Goal: Task Accomplishment & Management: Use online tool/utility

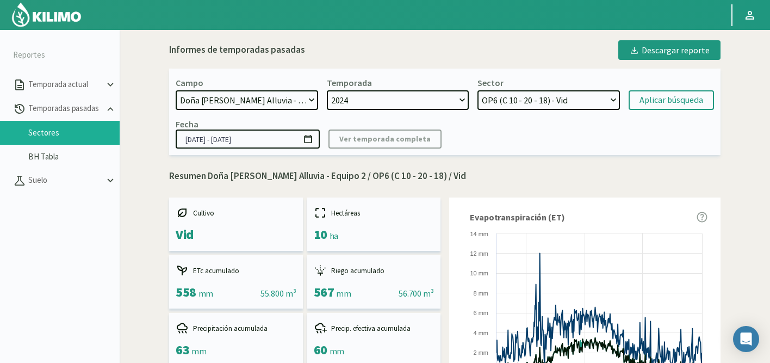
select select "472: Object"
select select "44: Object"
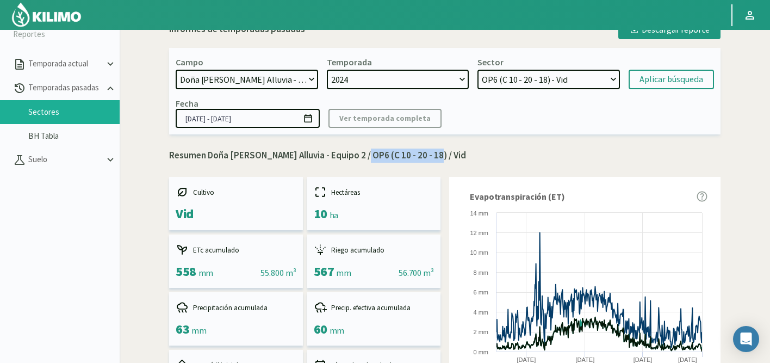
scroll to position [18, 0]
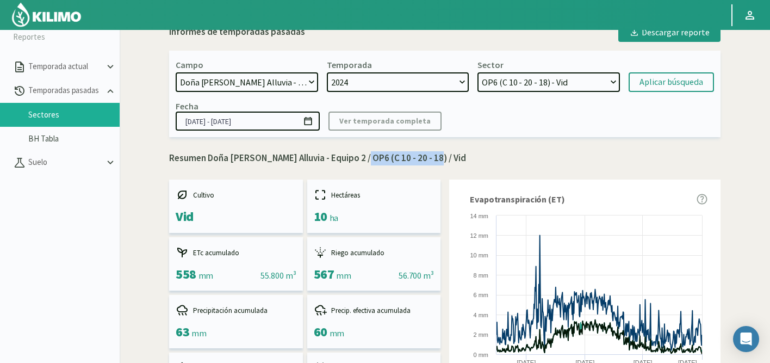
click at [282, 85] on select "[DATE] 8 Fuegos Acograpes - Ag. [PERSON_NAME] - Ag. [GEOGRAPHIC_DATA] Acograpes…" at bounding box center [247, 82] width 142 height 20
select select "473: Object"
click at [176, 72] on select "[DATE] 8 Fuegos Acograpes - Ag. [PERSON_NAME] - Ag. [GEOGRAPHIC_DATA] Acograpes…" at bounding box center [247, 82] width 142 height 20
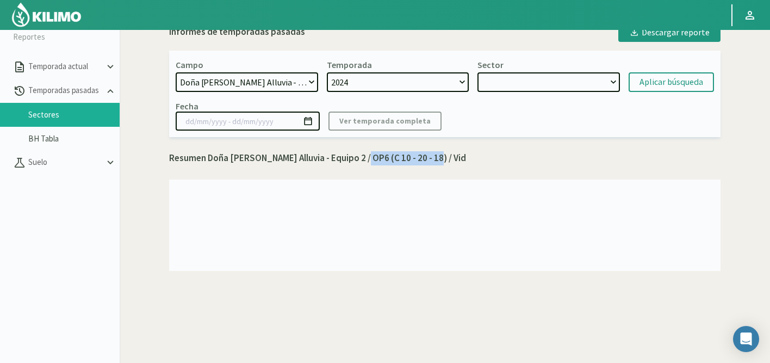
click at [543, 80] on select at bounding box center [548, 82] width 142 height 20
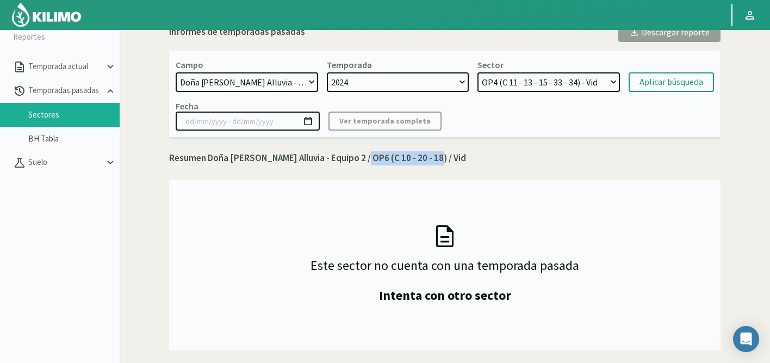
select select "52: Object"
click at [477, 72] on select "OP4 (C 11 - 13 - 15 - 33 - 34) - Vid OP5 (C 11 - 17 - 19 - 23) - Vid OP6 (C 21 …" at bounding box center [548, 82] width 142 height 20
click at [516, 153] on p "Resumen Doña [PERSON_NAME] Alluvia - Equipo 2 / OP6 (C 10 - 20 - 18) / Vid" at bounding box center [444, 158] width 551 height 14
click at [673, 82] on div "Aplicar búsqueda" at bounding box center [672, 82] width 64 height 13
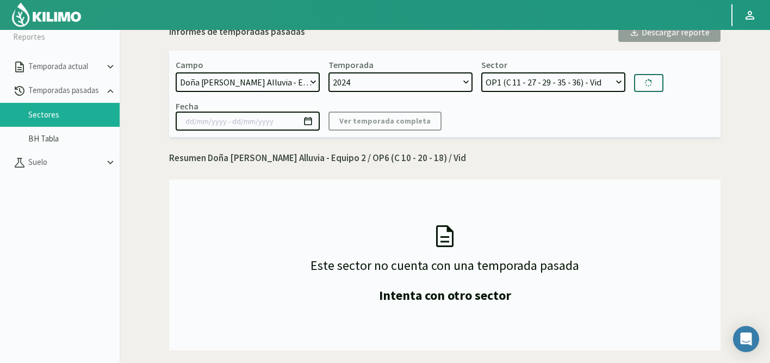
type input "[DATE] - [DATE]"
select select "58: Object"
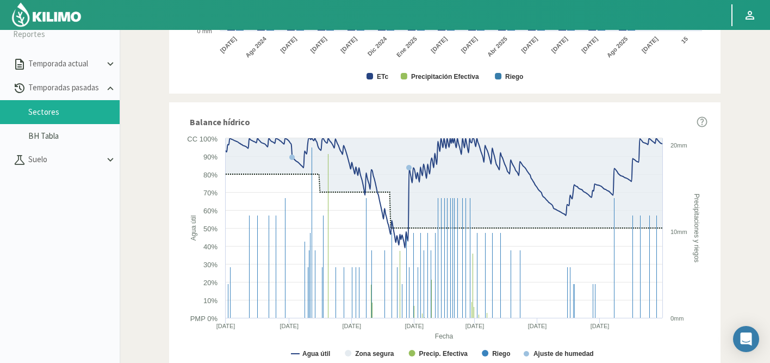
scroll to position [644, 0]
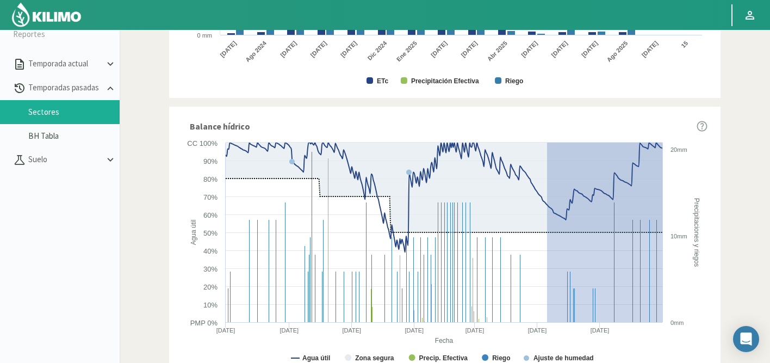
drag, startPoint x: 547, startPoint y: 142, endPoint x: 683, endPoint y: 334, distance: 235.2
click at [683, 334] on icon "Created with Highcharts 9.2.2 Fecha Agua útil Precipitaciones y riegos Agua úti…" at bounding box center [444, 254] width 525 height 235
